Goal: Information Seeking & Learning: Learn about a topic

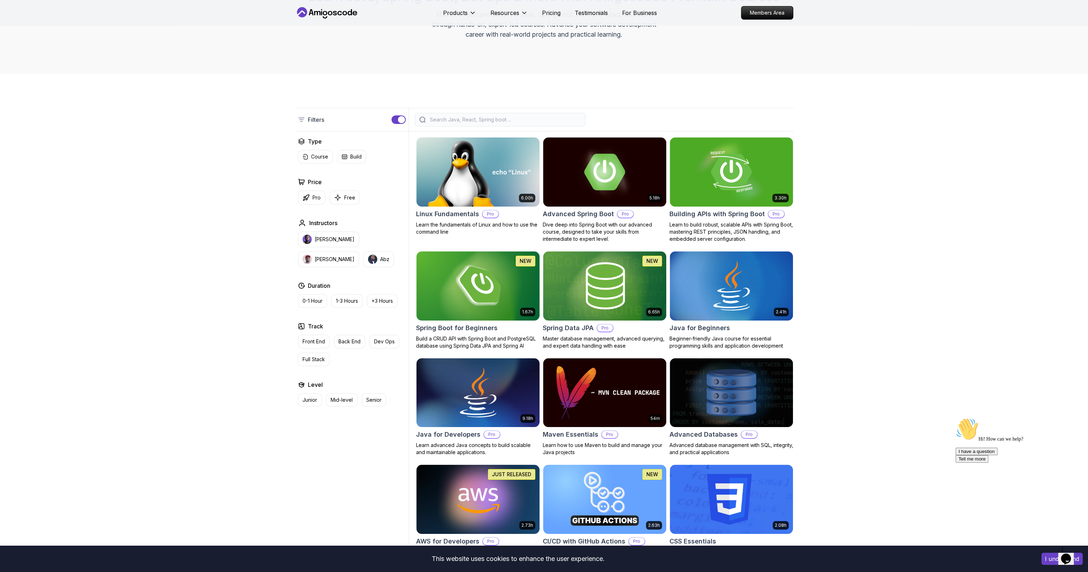
scroll to position [71, 0]
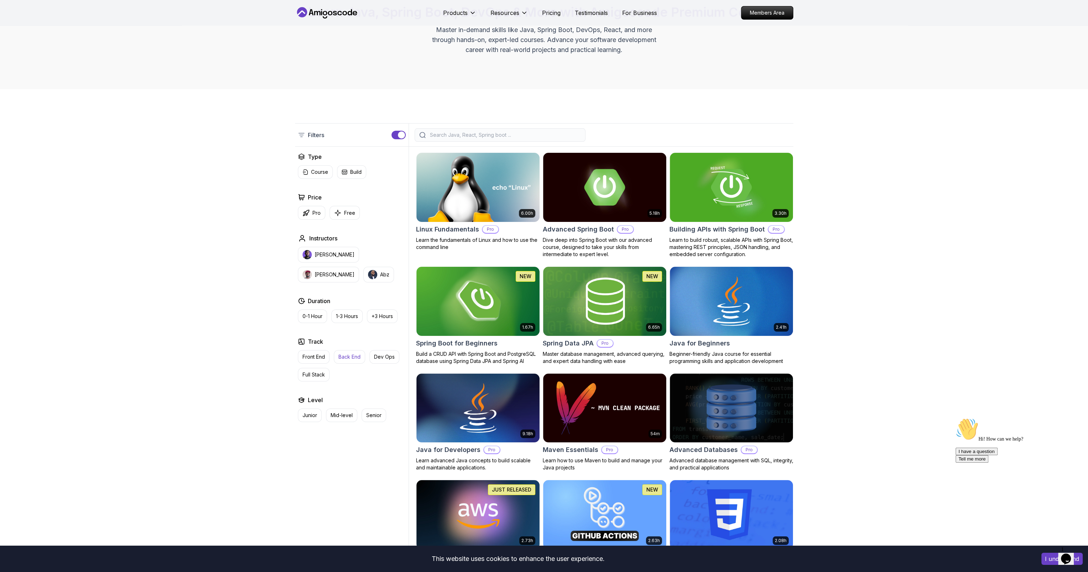
click at [359, 356] on p "Back End" at bounding box center [349, 356] width 22 height 7
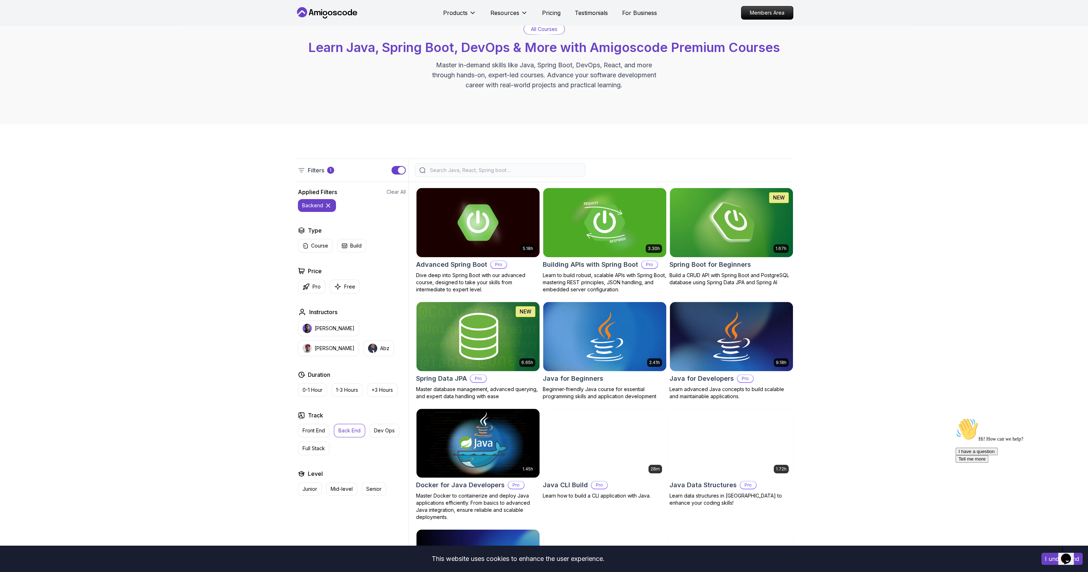
scroll to position [36, 0]
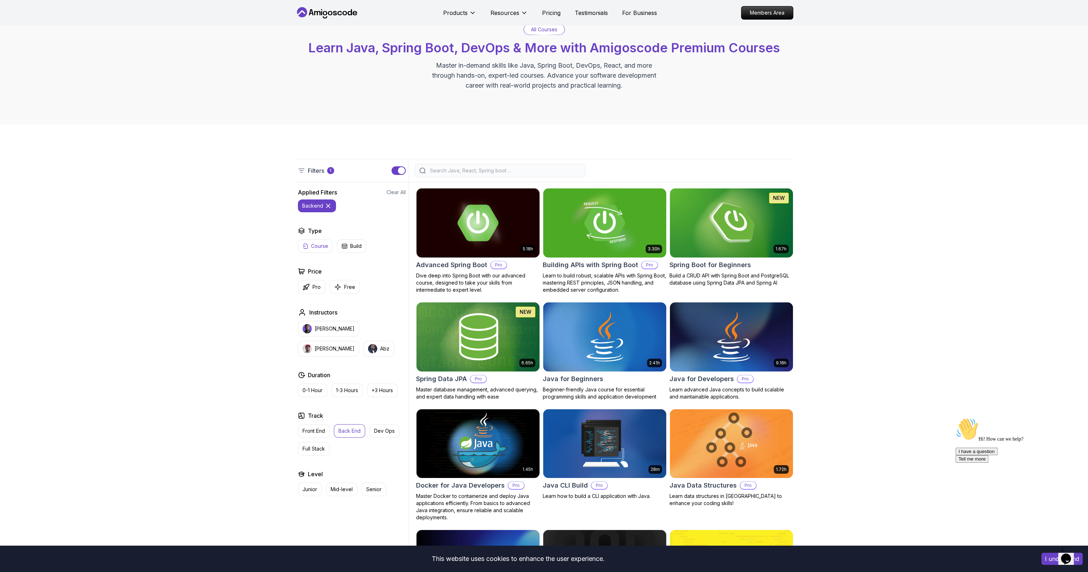
click at [325, 247] on p "Course" at bounding box center [319, 245] width 17 height 7
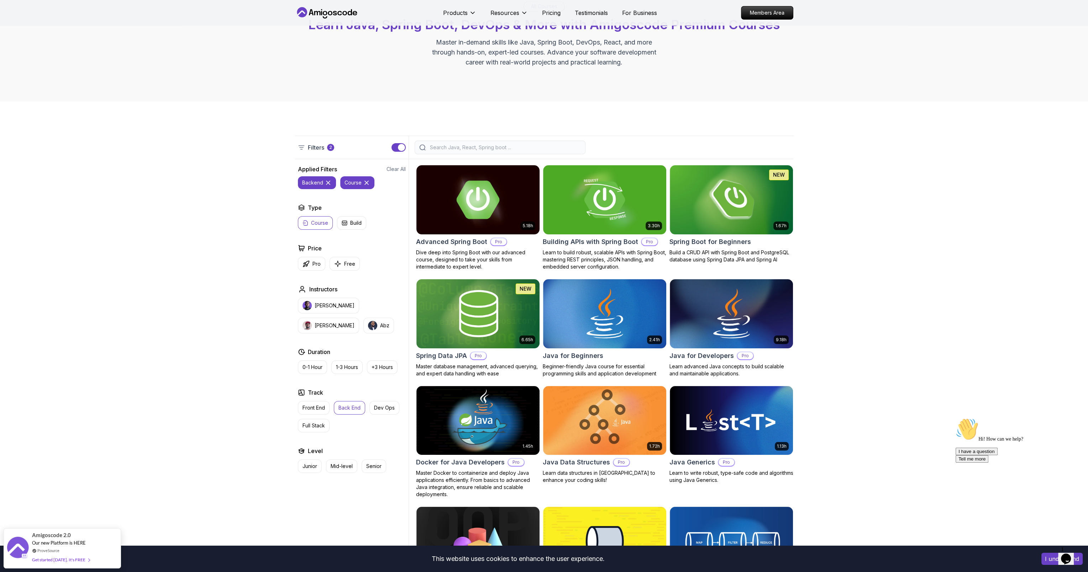
scroll to position [71, 0]
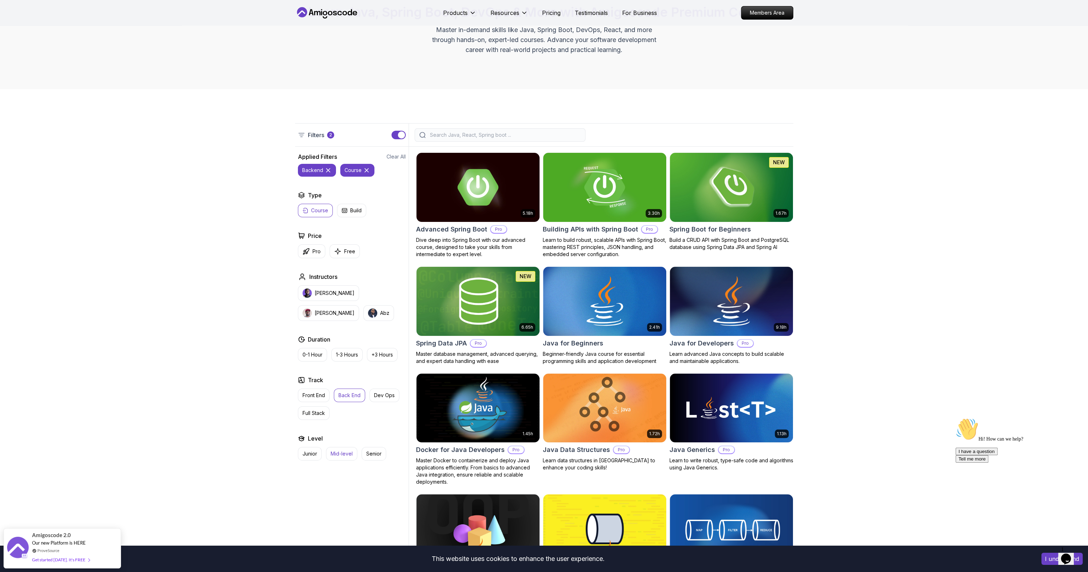
click at [336, 453] on p "Mid-level" at bounding box center [342, 453] width 22 height 7
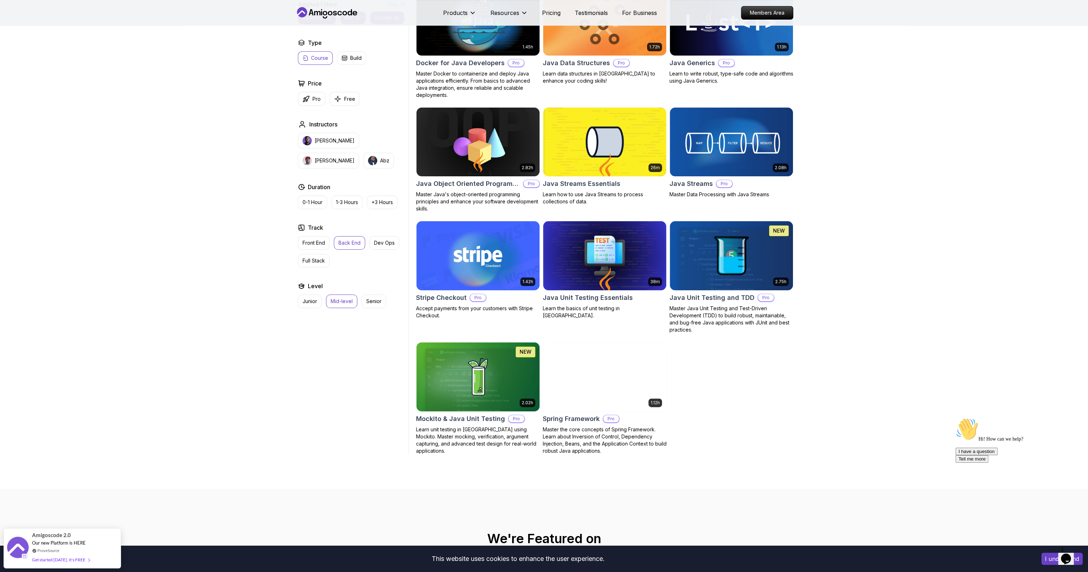
scroll to position [391, 0]
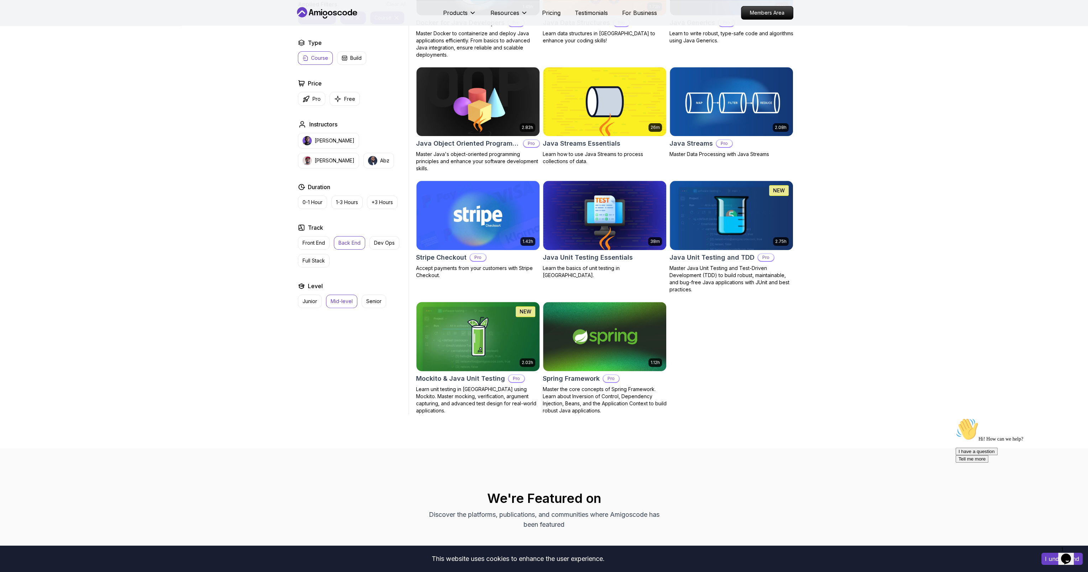
click at [492, 342] on img at bounding box center [477, 336] width 129 height 72
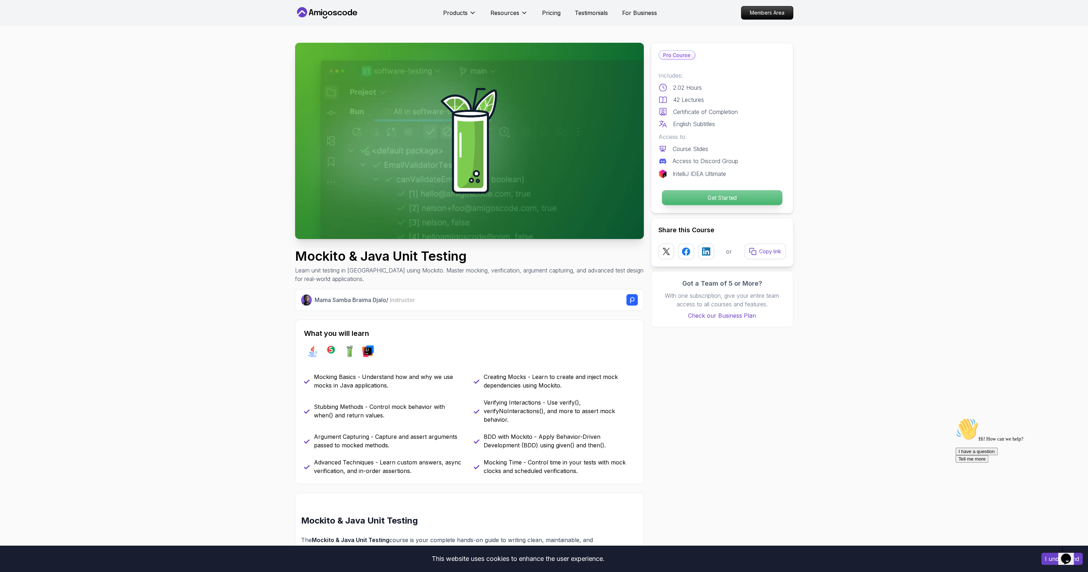
click at [723, 195] on p "Get Started" at bounding box center [722, 197] width 120 height 15
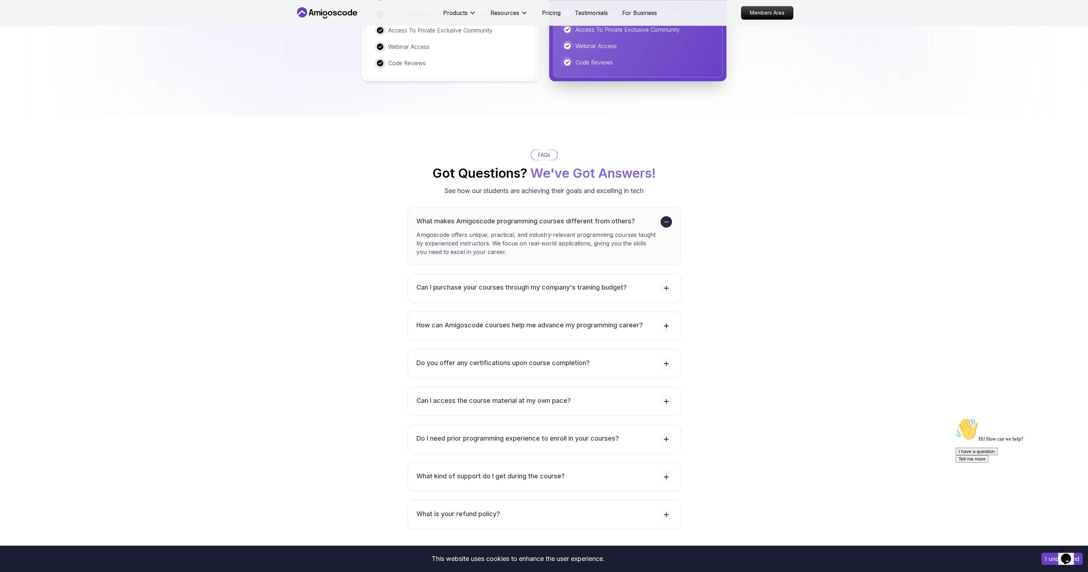
scroll to position [1902, 0]
click at [654, 331] on button "How can Amigoscode courses help me advance my programming career?" at bounding box center [544, 325] width 273 height 29
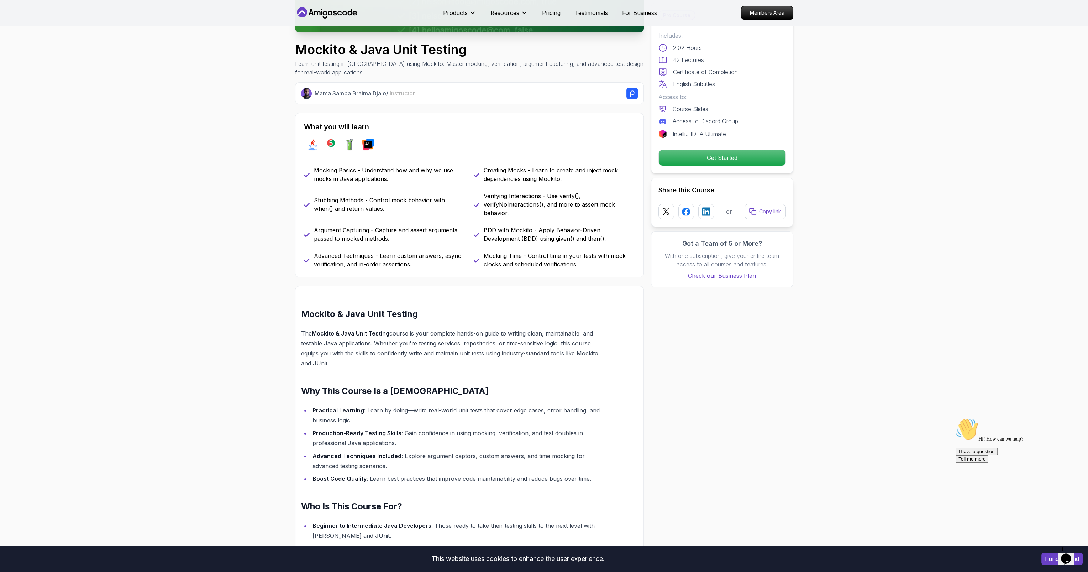
scroll to position [0, 0]
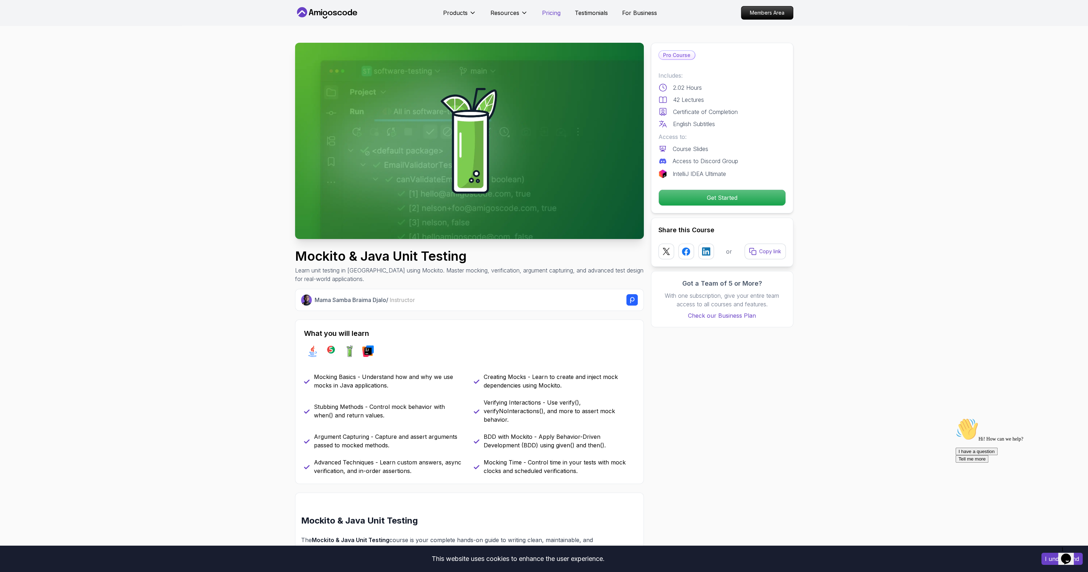
click at [550, 16] on p "Pricing" at bounding box center [551, 13] width 19 height 9
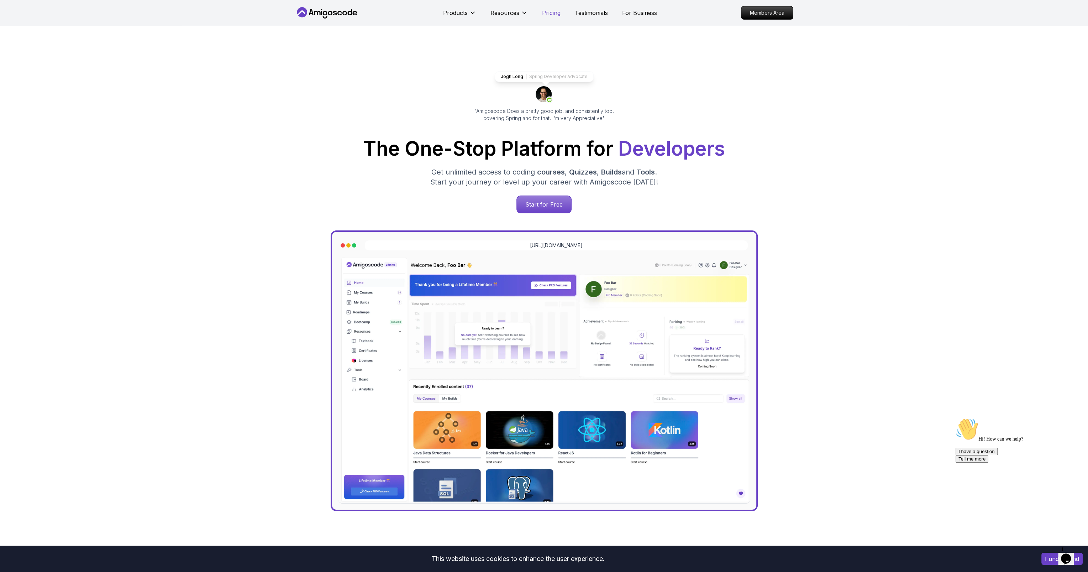
scroll to position [1522, 0]
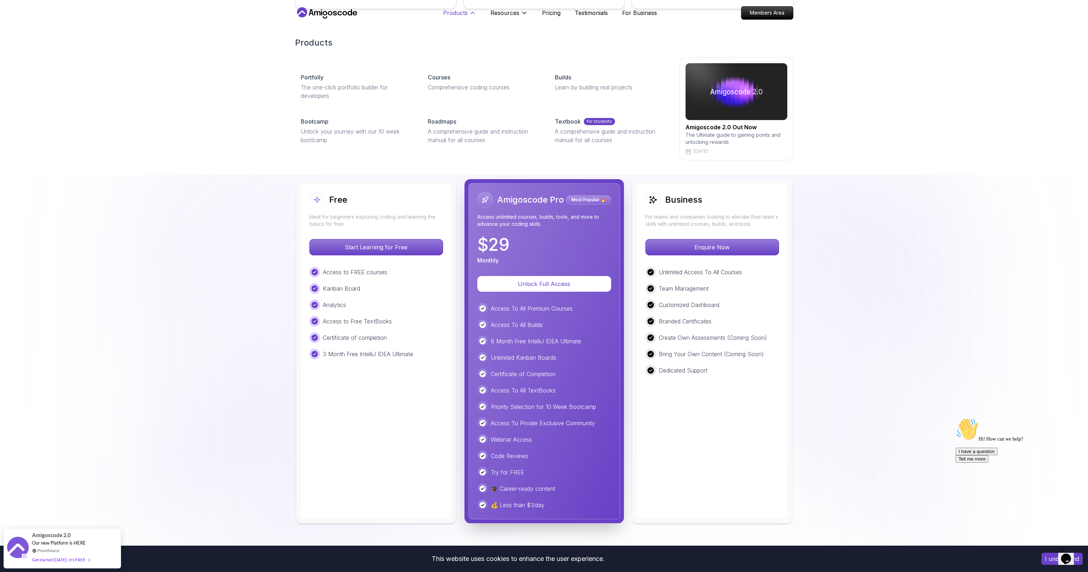
click at [459, 16] on p "Products" at bounding box center [455, 13] width 25 height 9
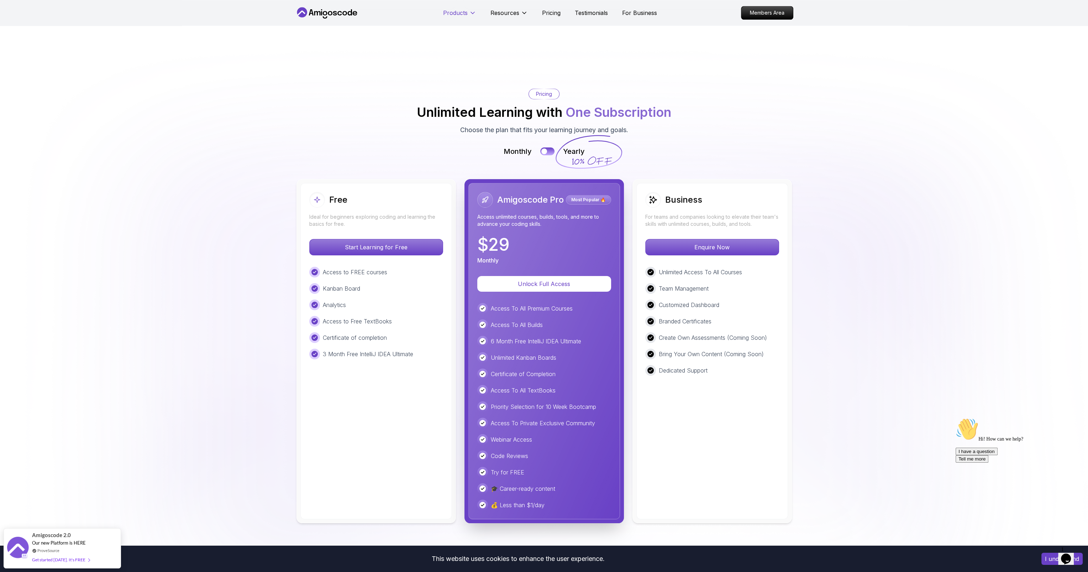
click at [458, 13] on p "Products" at bounding box center [455, 13] width 25 height 9
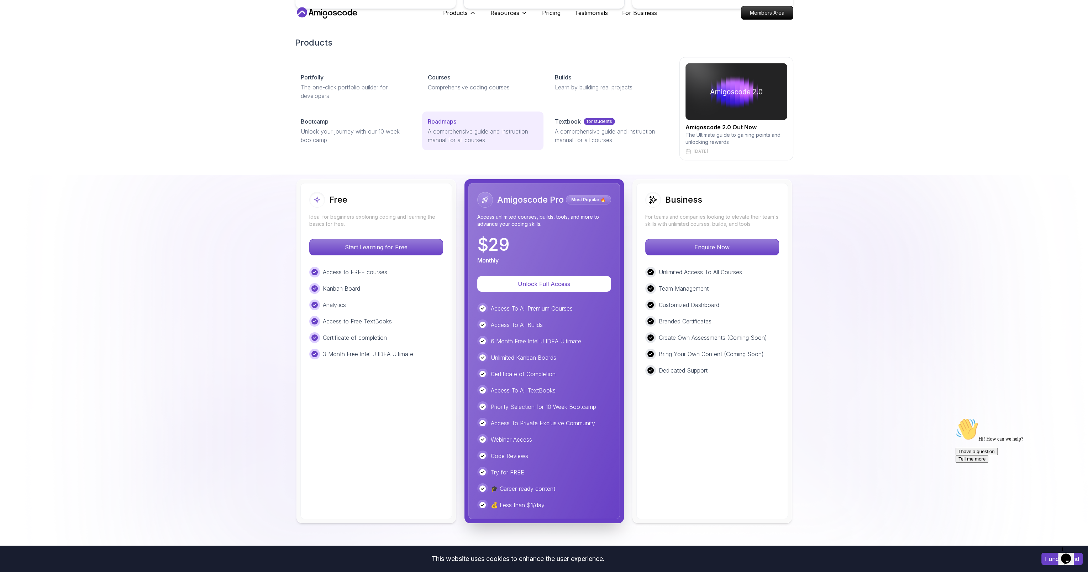
click at [469, 127] on p "A comprehensive guide and instruction manual for all courses" at bounding box center [483, 135] width 110 height 17
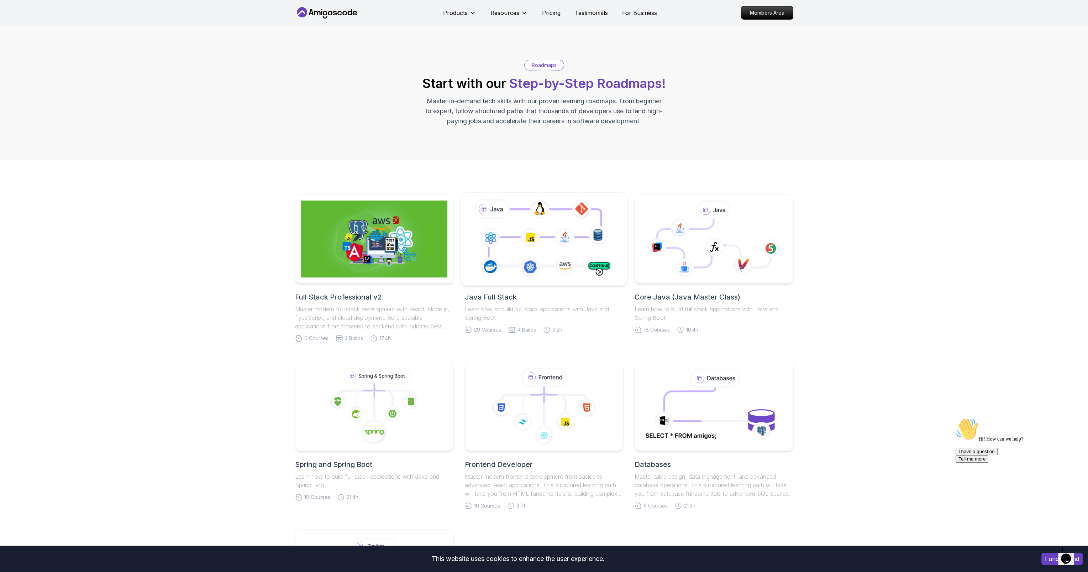
click at [550, 248] on icon at bounding box center [544, 239] width 151 height 84
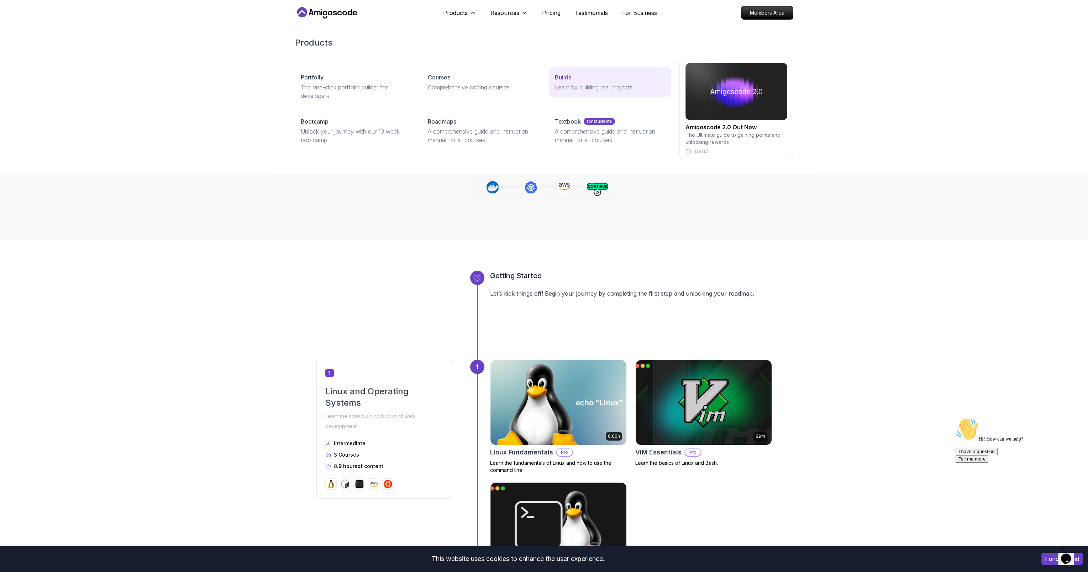
click at [555, 82] on link "Builds Learn by building real projects" at bounding box center [609, 82] width 121 height 30
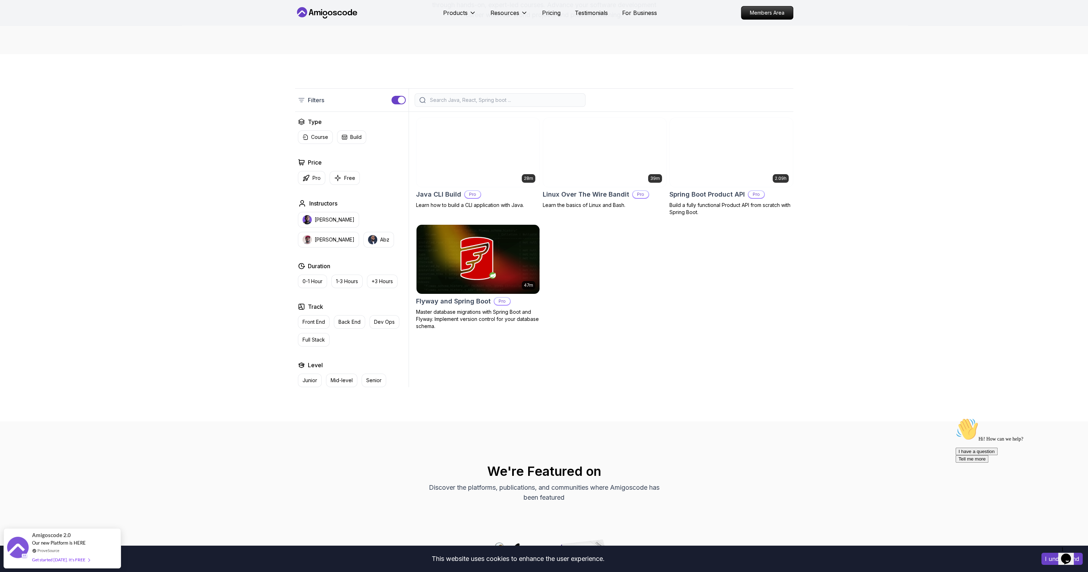
scroll to position [107, 0]
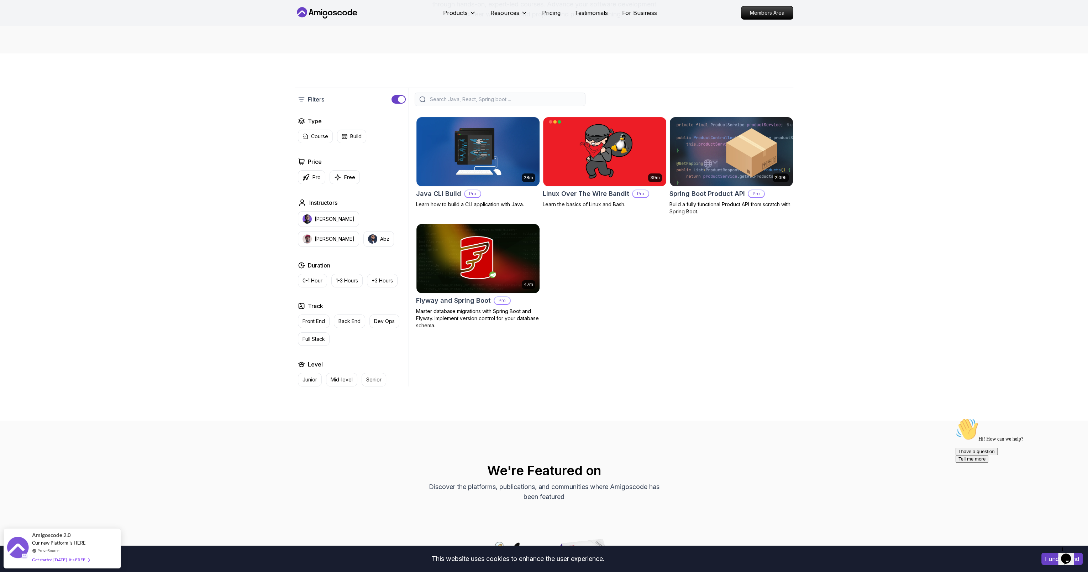
click at [679, 184] on img at bounding box center [731, 151] width 129 height 72
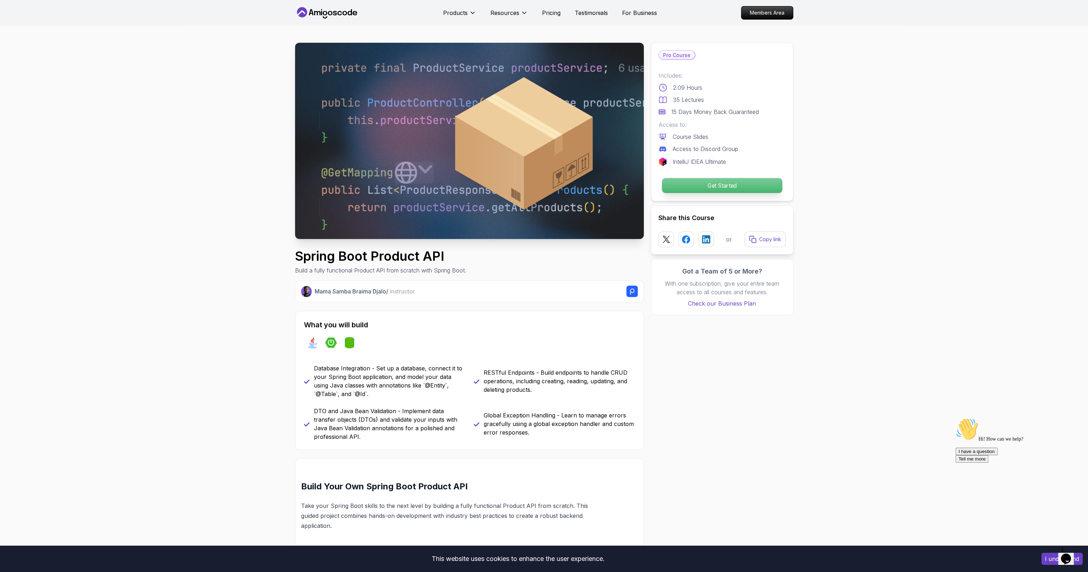
click at [745, 190] on p "Get Started" at bounding box center [722, 185] width 120 height 15
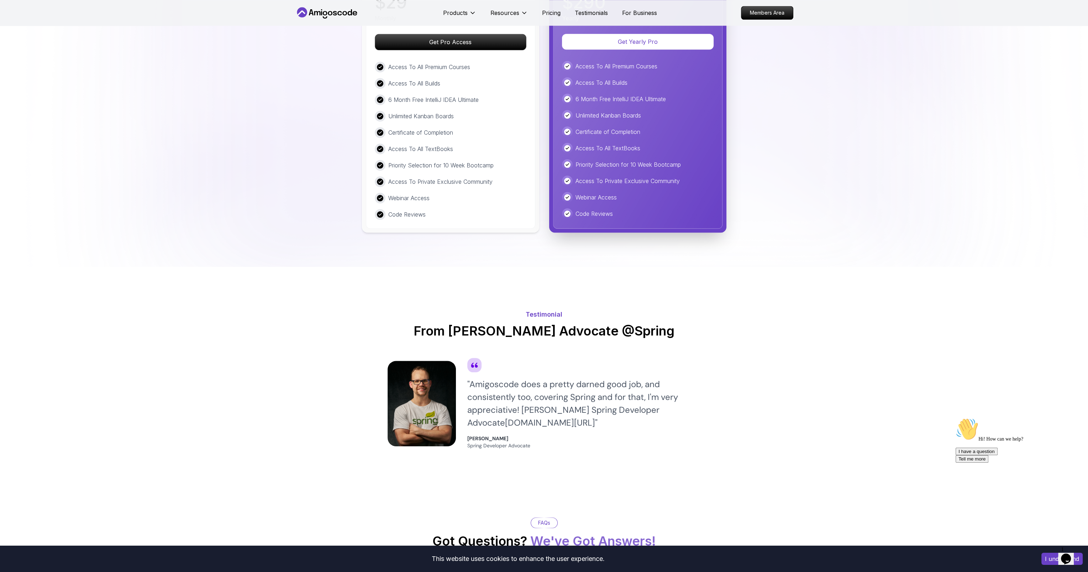
scroll to position [1158, 0]
